Goal: Use online tool/utility: Utilize a website feature to perform a specific function

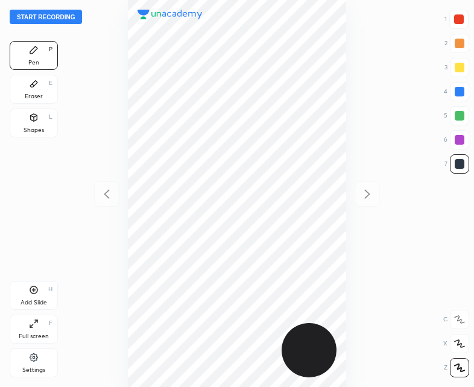
scroll to position [387, 281]
click at [37, 13] on button "Start recording" at bounding box center [46, 17] width 72 height 14
click at [462, 18] on div at bounding box center [459, 19] width 10 height 10
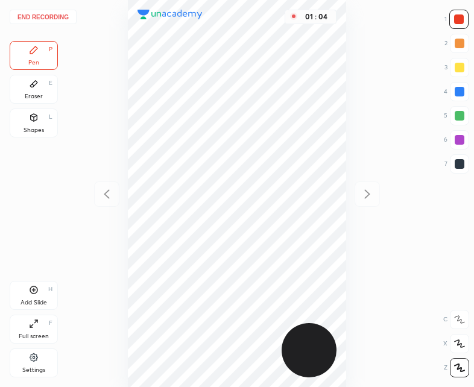
click at [459, 165] on div at bounding box center [460, 164] width 10 height 10
click at [124, 342] on div "01 : 52" at bounding box center [236, 193] width 281 height 387
click at [34, 300] on div "Add Slide" at bounding box center [33, 303] width 27 height 6
click at [33, 127] on div "Shapes" at bounding box center [34, 130] width 20 height 6
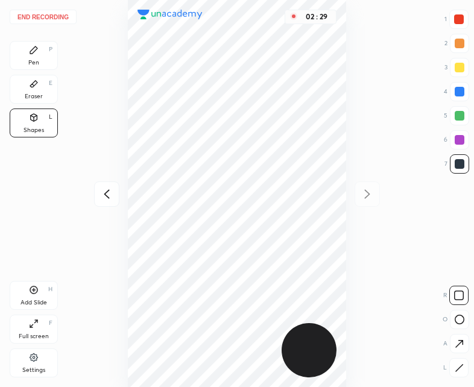
click at [36, 58] on div "Pen P" at bounding box center [34, 55] width 48 height 29
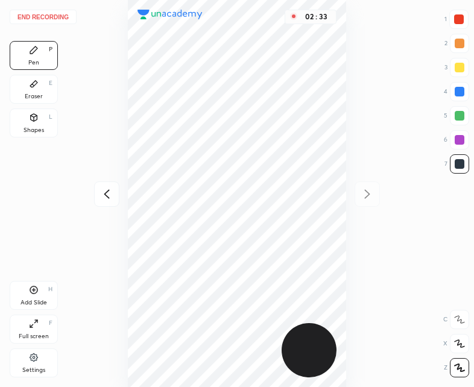
click at [104, 194] on icon at bounding box center [106, 194] width 14 height 14
click at [369, 192] on icon at bounding box center [367, 194] width 14 height 14
click at [107, 192] on icon at bounding box center [106, 194] width 5 height 9
click at [371, 198] on icon at bounding box center [367, 194] width 14 height 14
click at [109, 194] on icon at bounding box center [106, 194] width 14 height 14
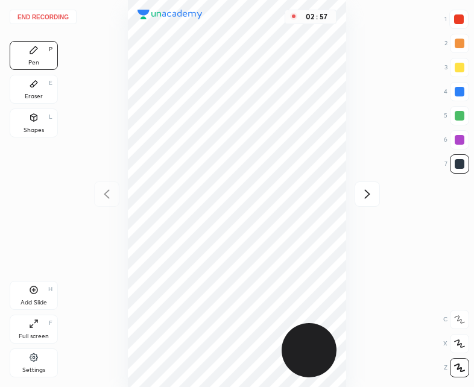
click at [377, 195] on div at bounding box center [366, 193] width 25 height 25
click at [45, 301] on div "Add Slide" at bounding box center [33, 303] width 27 height 6
click at [107, 193] on icon at bounding box center [106, 194] width 14 height 14
click at [365, 189] on icon at bounding box center [367, 194] width 14 height 14
click at [38, 118] on icon at bounding box center [34, 118] width 10 height 10
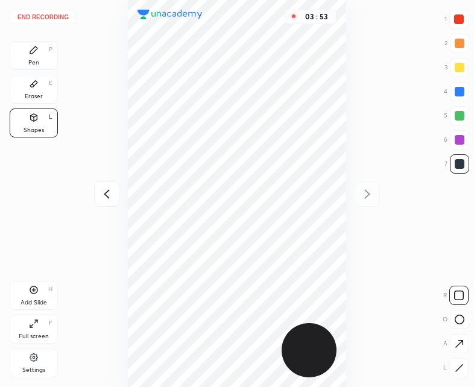
click at [36, 54] on icon at bounding box center [34, 50] width 10 height 10
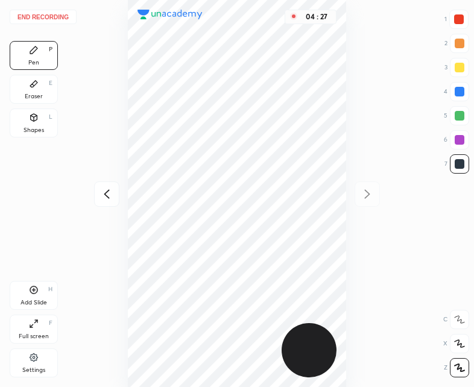
click at [42, 282] on div "Add Slide H" at bounding box center [34, 295] width 48 height 29
click at [104, 189] on icon at bounding box center [106, 194] width 14 height 14
click at [101, 189] on icon at bounding box center [106, 194] width 14 height 14
click at [101, 188] on icon at bounding box center [106, 194] width 14 height 14
click at [101, 187] on div "05 : 06" at bounding box center [236, 193] width 281 height 387
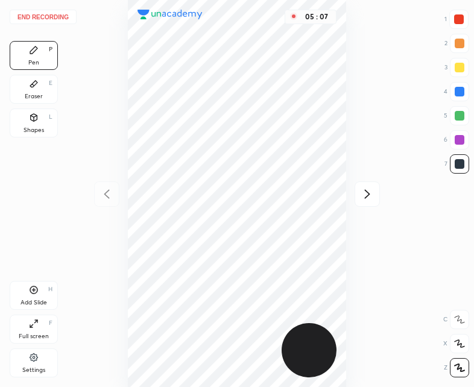
click at [370, 188] on icon at bounding box center [367, 194] width 14 height 14
click at [369, 186] on div at bounding box center [366, 193] width 25 height 25
click at [368, 189] on icon at bounding box center [367, 194] width 14 height 14
click at [365, 190] on div "05 : 08" at bounding box center [236, 193] width 281 height 387
click at [33, 16] on button "End recording" at bounding box center [43, 17] width 67 height 14
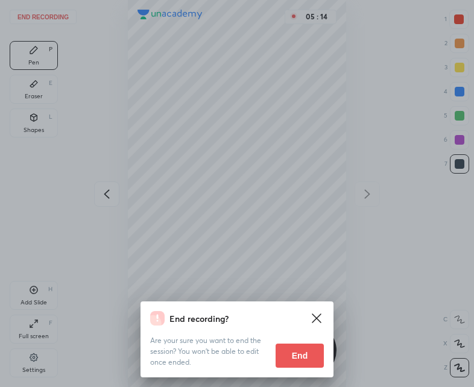
click at [296, 354] on button "End" at bounding box center [299, 356] width 48 height 24
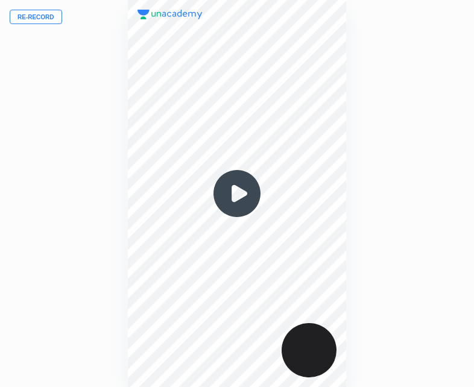
click at [239, 198] on img at bounding box center [237, 194] width 58 height 58
click at [257, 187] on div "00 : 00" at bounding box center [237, 193] width 218 height 387
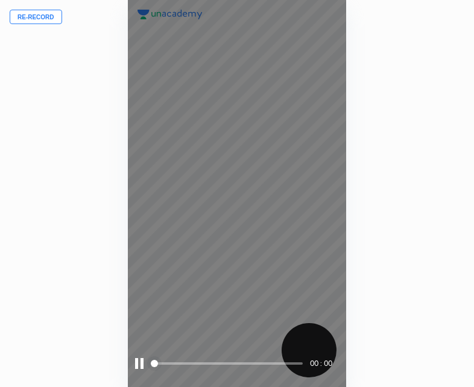
click at [257, 187] on div "00 : 00" at bounding box center [237, 193] width 218 height 387
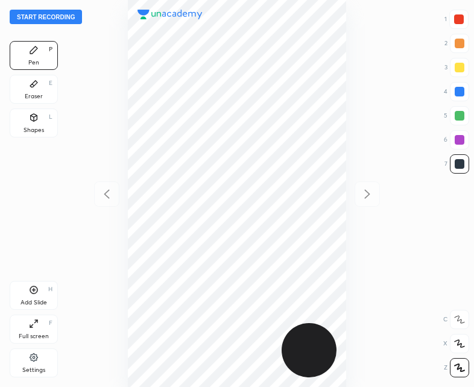
scroll to position [387, 281]
